Goal: Transaction & Acquisition: Purchase product/service

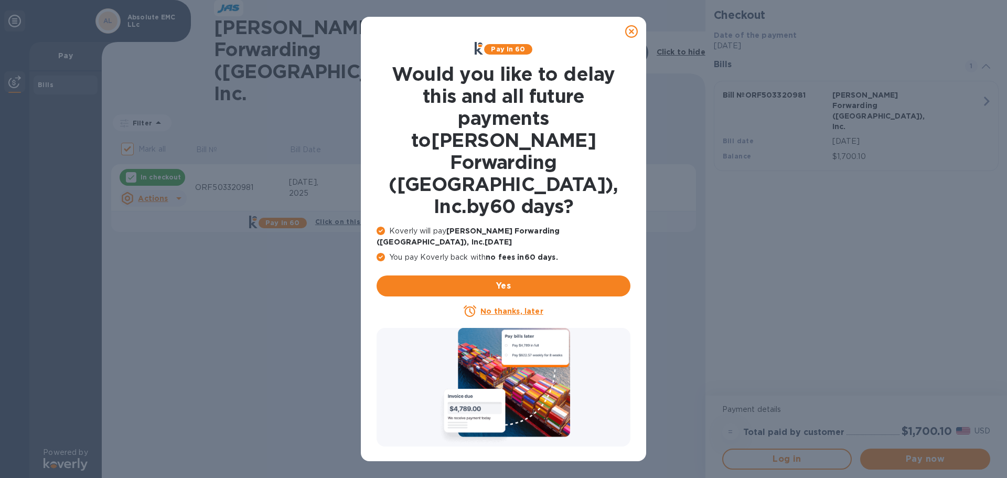
click at [498, 307] on u "No thanks, later" at bounding box center [511, 311] width 62 height 8
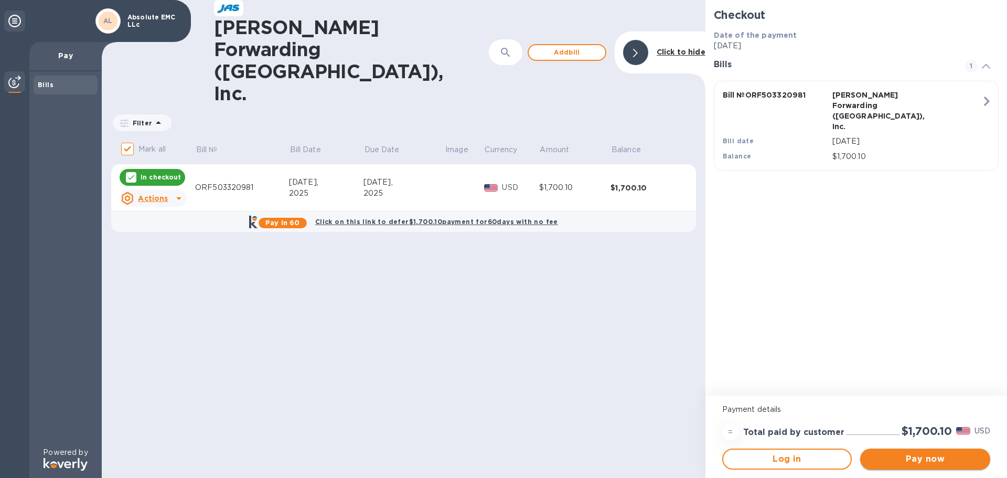
click at [940, 462] on span "Pay now" at bounding box center [924, 458] width 113 height 13
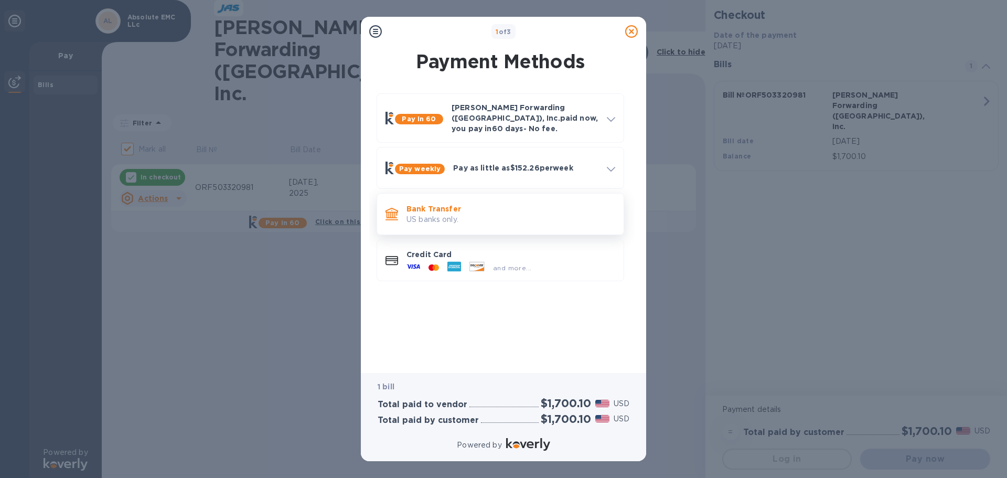
click at [537, 214] on p "US banks only." at bounding box center [510, 219] width 209 height 11
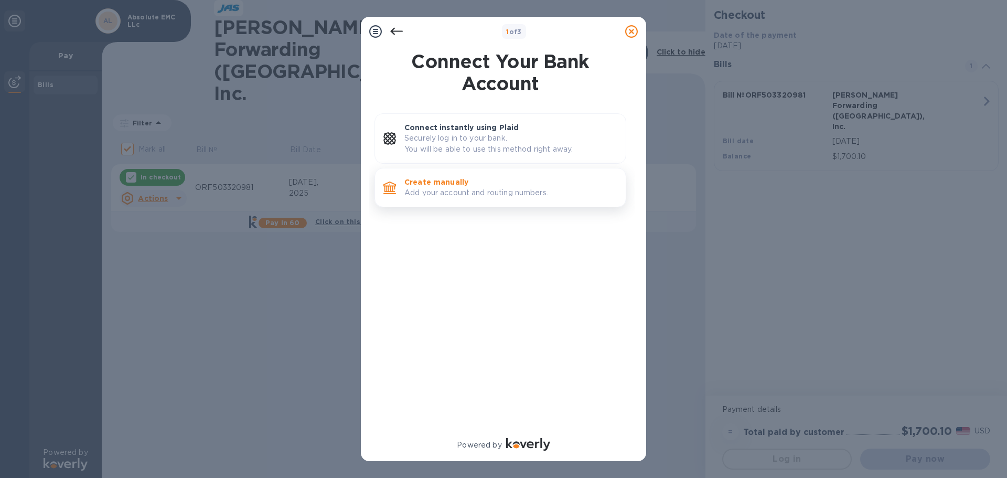
click at [491, 186] on p "Create manually" at bounding box center [510, 182] width 213 height 10
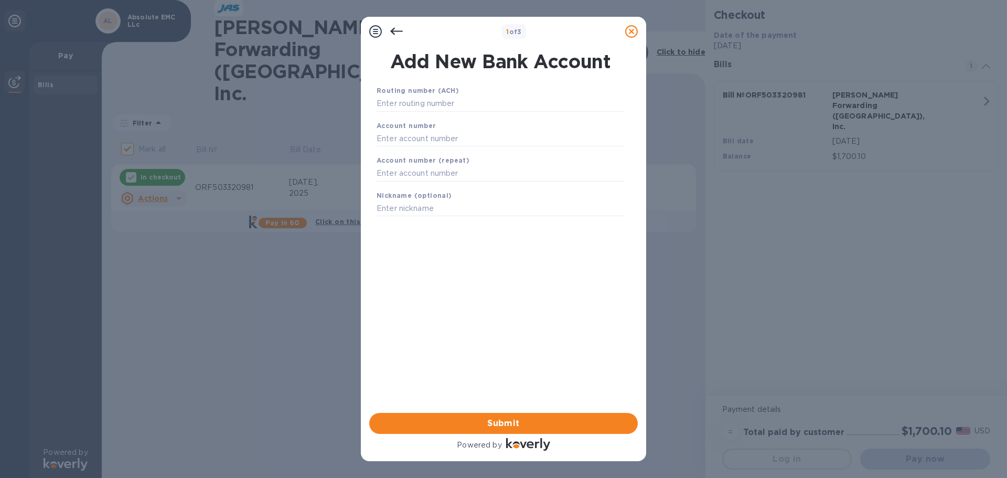
click at [585, 32] on div "1 of 3" at bounding box center [514, 31] width 214 height 15
click at [453, 139] on input "text" at bounding box center [499, 139] width 247 height 16
paste input "9884229163"
type input "9884229163"
click at [480, 104] on input "text" at bounding box center [499, 104] width 247 height 16
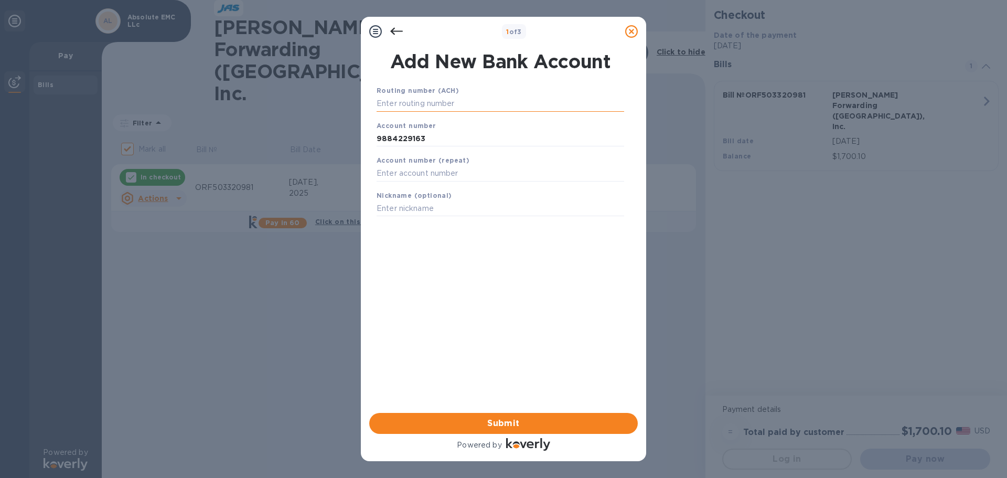
paste input "052000113"
type input "052000113"
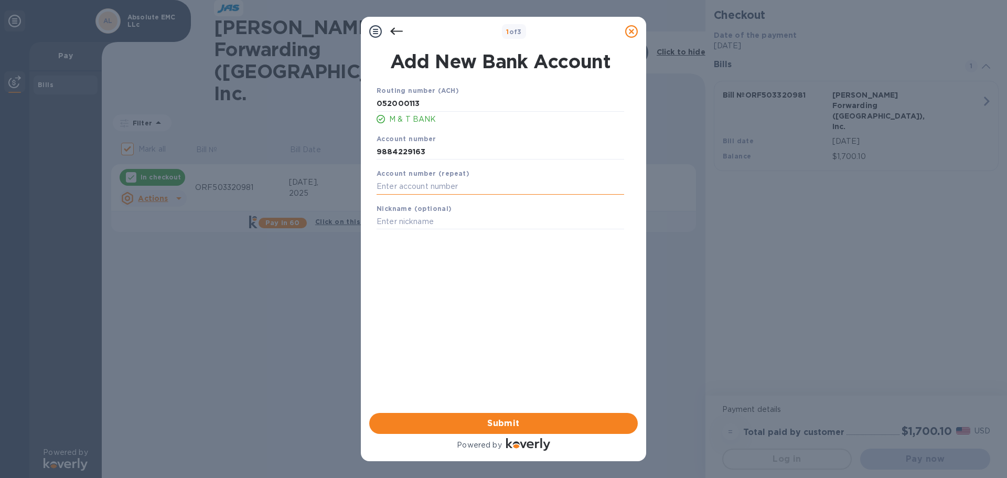
click at [473, 186] on input "text" at bounding box center [499, 187] width 247 height 16
click at [403, 153] on input "9884229163" at bounding box center [499, 152] width 247 height 16
click at [419, 182] on input "text" at bounding box center [499, 187] width 247 height 16
paste input "9884229163"
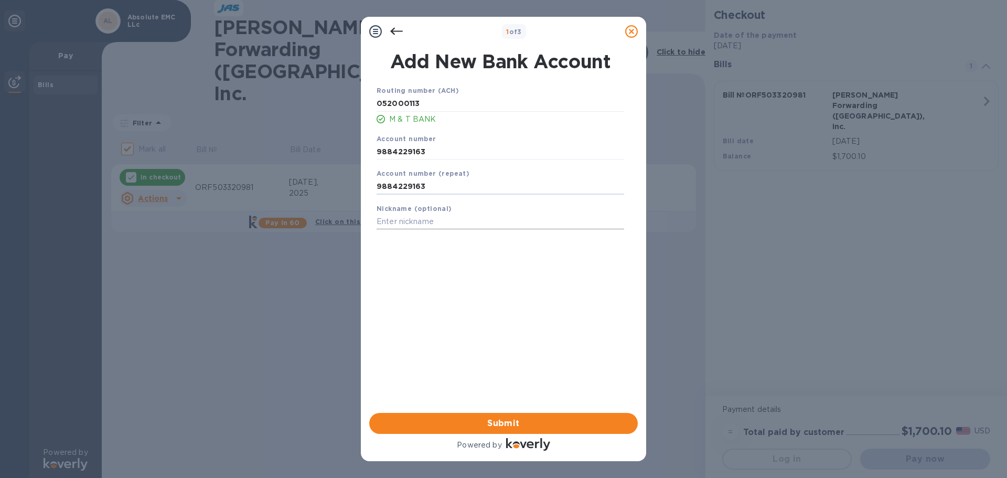
type input "9884229163"
click at [419, 221] on input "text" at bounding box center [499, 222] width 247 height 16
type input "M&T Bank"
click at [498, 419] on span "Submit" at bounding box center [503, 423] width 252 height 13
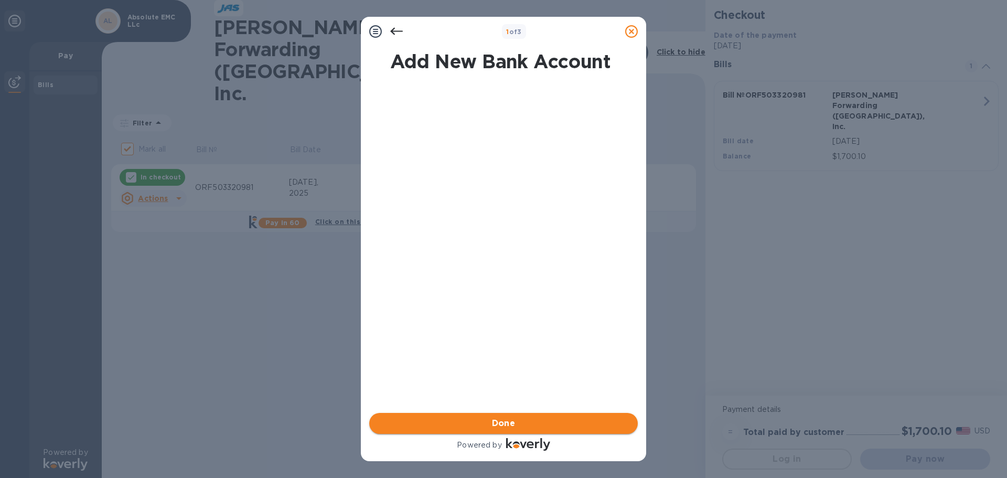
click at [485, 423] on span "Done" at bounding box center [503, 423] width 252 height 13
